Goal: Information Seeking & Learning: Check status

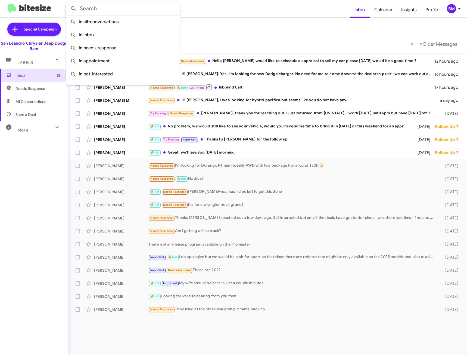
click at [94, 13] on input "text" at bounding box center [123, 8] width 114 height 13
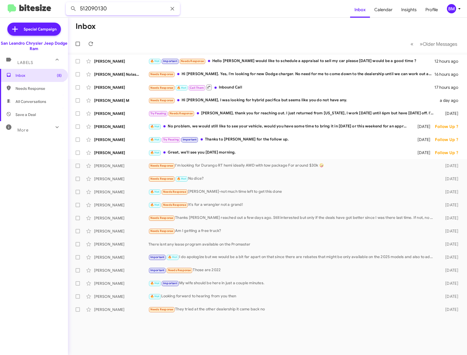
click at [68, 3] on button at bounding box center [73, 8] width 11 height 11
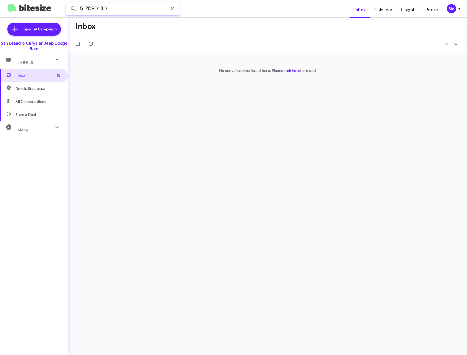
click at [85, 8] on input "512090130" at bounding box center [123, 8] width 114 height 13
type input "5102090130"
click at [68, 3] on button at bounding box center [73, 8] width 11 height 11
click at [124, 60] on div "[PERSON_NAME]" at bounding box center [121, 60] width 54 height 5
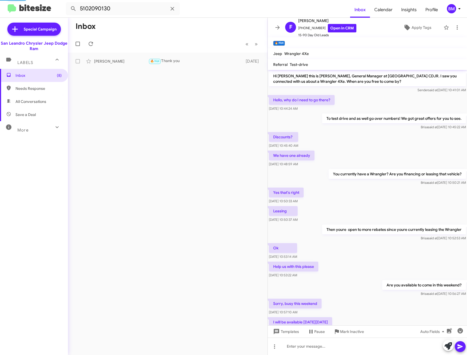
scroll to position [97, 0]
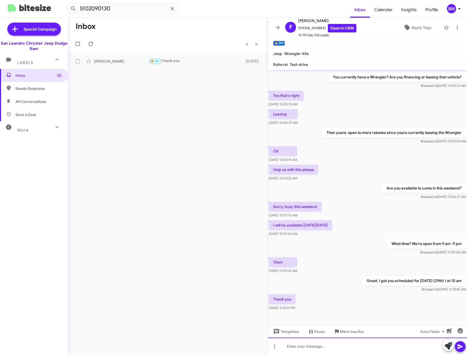
click at [316, 348] on div at bounding box center [367, 345] width 199 height 17
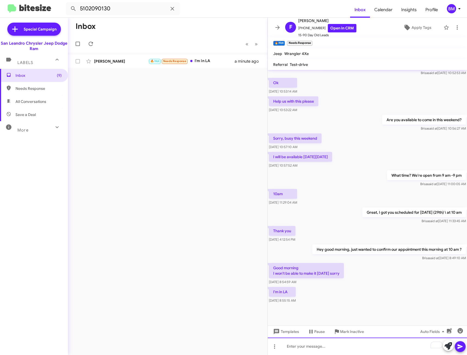
scroll to position [173, 0]
